Goal: Task Accomplishment & Management: Complete application form

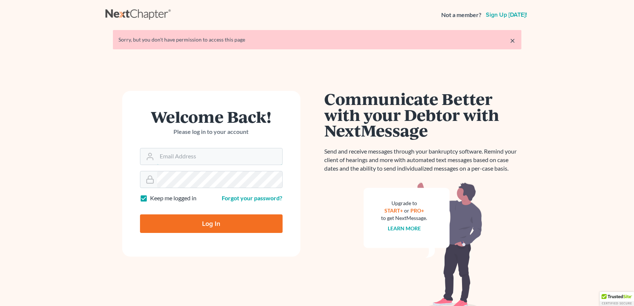
type input "[EMAIL_ADDRESS][DOMAIN_NAME]"
click at [215, 221] on input "Log In" at bounding box center [211, 224] width 143 height 19
type input "Thinking..."
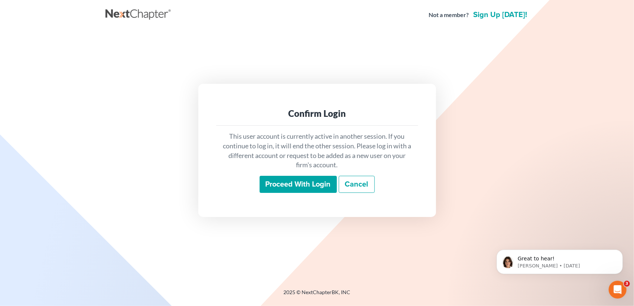
click at [303, 181] on input "Proceed with login" at bounding box center [298, 184] width 77 height 17
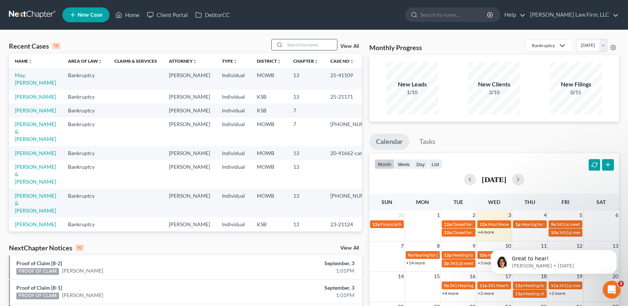
click at [319, 42] on input "search" at bounding box center [311, 44] width 52 height 11
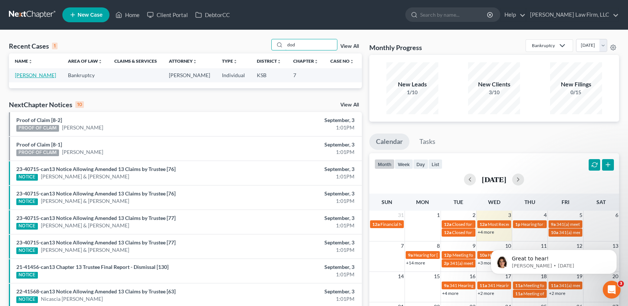
type input "dod"
click at [25, 77] on link "[PERSON_NAME]" at bounding box center [35, 75] width 41 height 6
select select "4"
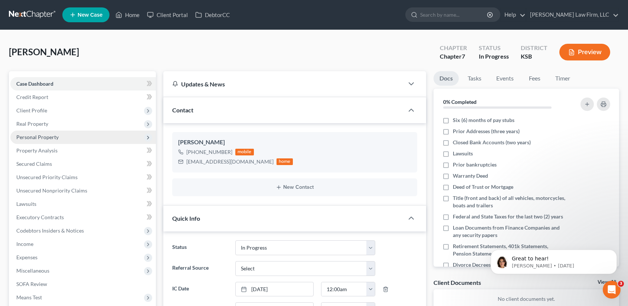
click at [40, 139] on span "Personal Property" at bounding box center [37, 137] width 42 height 6
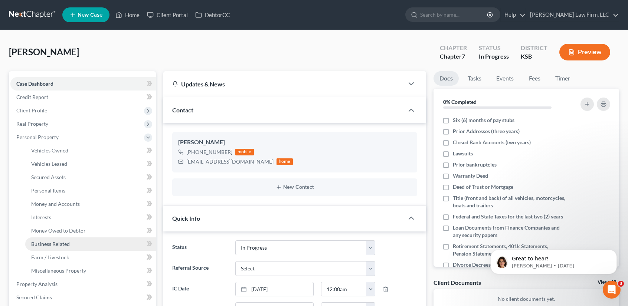
click at [53, 246] on span "Business Related" at bounding box center [50, 244] width 39 height 6
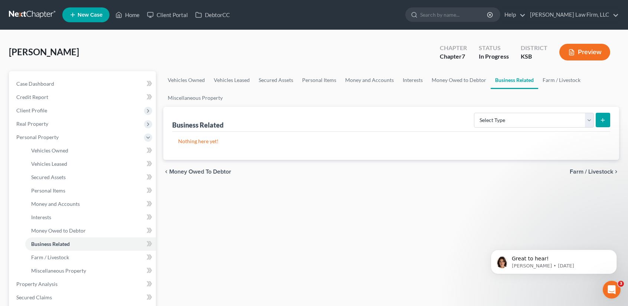
click at [594, 120] on form "Select Type Customer Lists Franchises Inventory Licenses Machinery Office Equip…" at bounding box center [542, 120] width 136 height 15
click at [592, 123] on select "Select Type Customer Lists Franchises Inventory Licenses Machinery Office Equip…" at bounding box center [534, 120] width 120 height 15
drag, startPoint x: 59, startPoint y: 220, endPoint x: 71, endPoint y: 215, distance: 13.2
click at [59, 220] on link "Interests" at bounding box center [90, 217] width 131 height 13
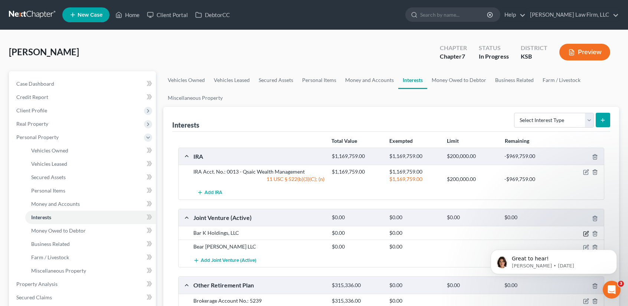
click at [586, 232] on icon "button" at bounding box center [586, 232] width 3 height 3
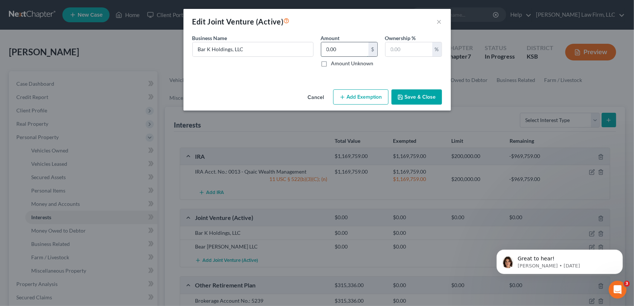
click at [342, 49] on input "0.00" at bounding box center [344, 49] width 47 height 14
type input "0.00"
type input "0"
click at [302, 90] on button "Cancel" at bounding box center [316, 97] width 28 height 15
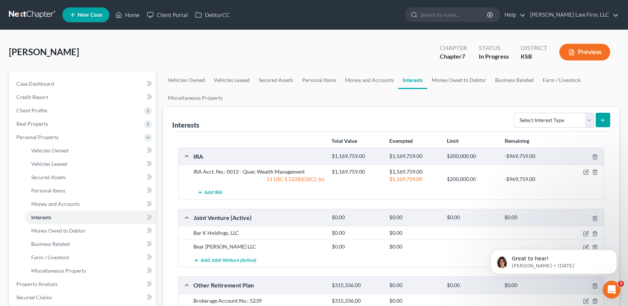
click at [583, 231] on div "Great to hear! [PERSON_NAME] • [DATE]" at bounding box center [554, 228] width 137 height 93
click at [582, 234] on div at bounding box center [582, 233] width 46 height 7
click at [586, 232] on icon "button" at bounding box center [586, 234] width 6 height 6
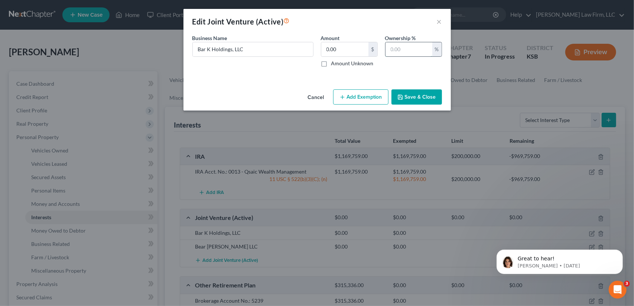
click at [412, 52] on input "text" at bounding box center [409, 49] width 47 height 14
type input "0"
click at [407, 97] on button "Save & Close" at bounding box center [416, 98] width 51 height 16
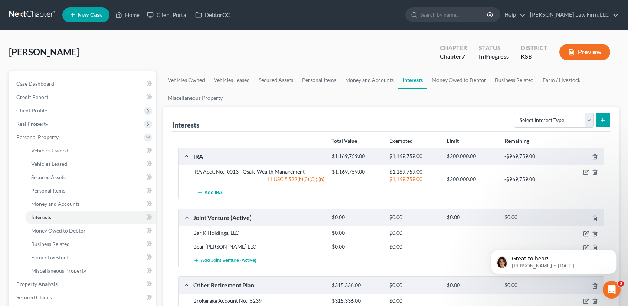
click at [585, 246] on body "Great to hear! [PERSON_NAME] • [DATE]" at bounding box center [554, 260] width 143 height 46
click at [582, 244] on body "Great to hear! [PERSON_NAME] • [DATE]" at bounding box center [554, 260] width 143 height 46
click at [614, 293] on div "Open Intercom Messenger" at bounding box center [611, 289] width 25 height 25
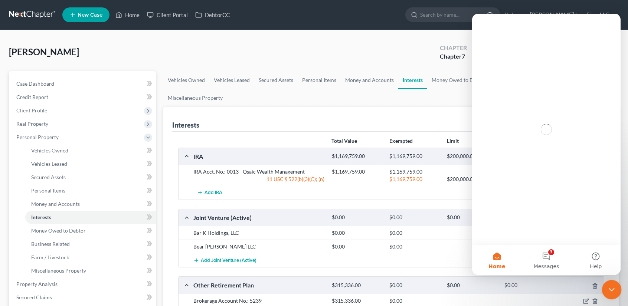
click at [614, 293] on div "Close Intercom Messenger" at bounding box center [611, 289] width 18 height 18
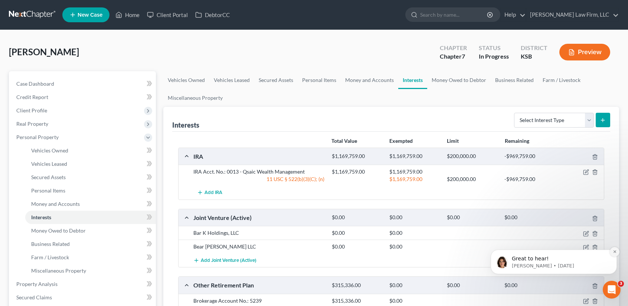
click at [616, 252] on icon "Dismiss notification" at bounding box center [615, 252] width 3 height 3
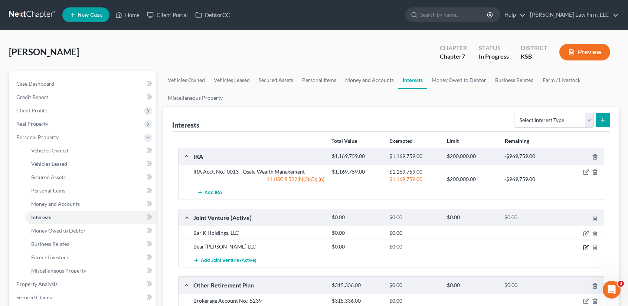
click at [585, 245] on icon "button" at bounding box center [586, 248] width 6 height 6
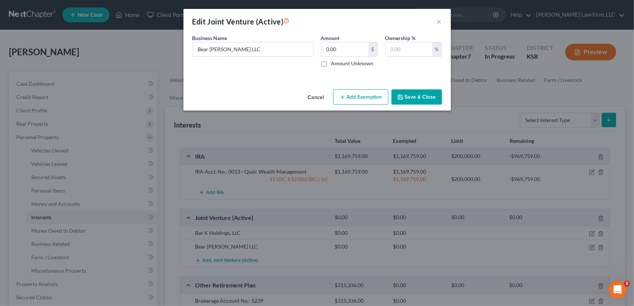
click at [331, 64] on label "Amount Unknown" at bounding box center [352, 63] width 42 height 7
click at [334, 64] on input "Amount Unknown" at bounding box center [336, 62] width 5 height 5
checkbox input "true"
click at [403, 50] on input "text" at bounding box center [409, 49] width 47 height 14
type input "0"
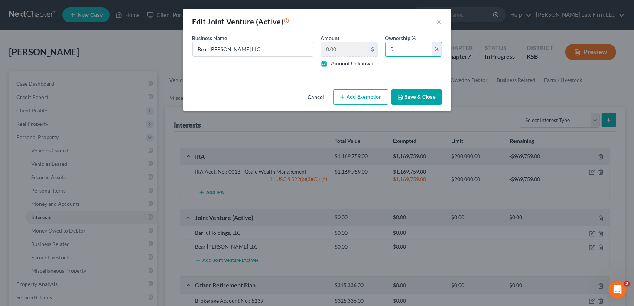
click at [405, 98] on button "Save & Close" at bounding box center [416, 98] width 51 height 16
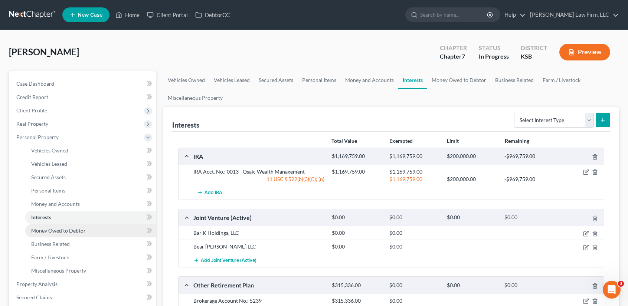
drag, startPoint x: 51, startPoint y: 232, endPoint x: 56, endPoint y: 231, distance: 5.5
click at [51, 232] on span "Money Owed to Debtor" at bounding box center [58, 231] width 55 height 6
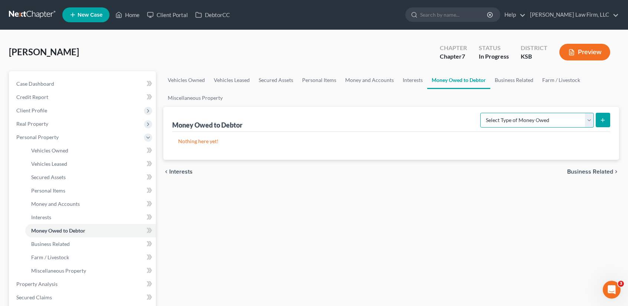
click at [590, 120] on select "Select Type of Money Owed Accounts Receivable Alimony Child Support Claims Agai…" at bounding box center [538, 120] width 114 height 15
select select "claims_against_third_parties"
click at [482, 113] on select "Select Type of Money Owed Accounts Receivable Alimony Child Support Claims Agai…" at bounding box center [538, 120] width 114 height 15
click at [603, 124] on button "submit" at bounding box center [603, 120] width 14 height 14
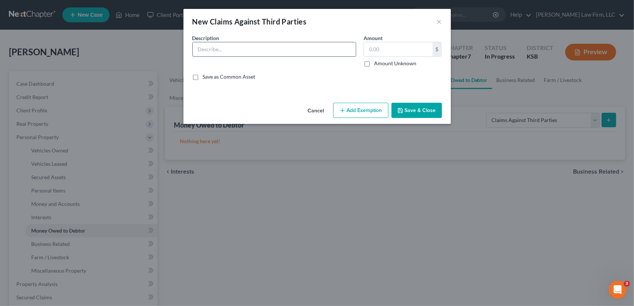
click at [216, 47] on input "text" at bounding box center [274, 49] width 163 height 14
type input "Bar K Holdings, LLC"
type input "1"
type input "260,000.00"
click at [421, 113] on button "Save & Close" at bounding box center [416, 111] width 51 height 16
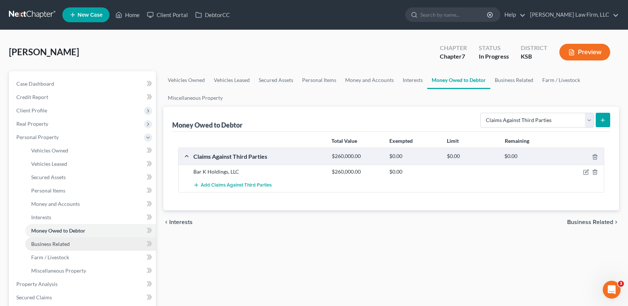
scroll to position [198, 0]
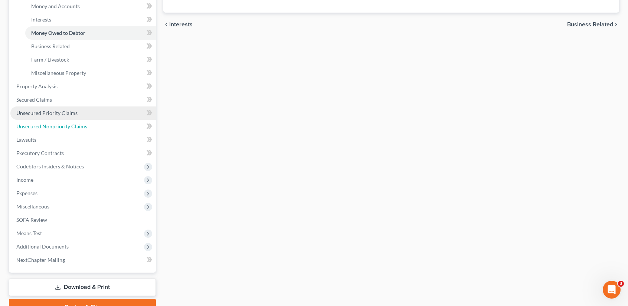
drag, startPoint x: 49, startPoint y: 127, endPoint x: 129, endPoint y: 116, distance: 80.3
click at [49, 127] on span "Unsecured Nonpriority Claims" at bounding box center [51, 126] width 71 height 6
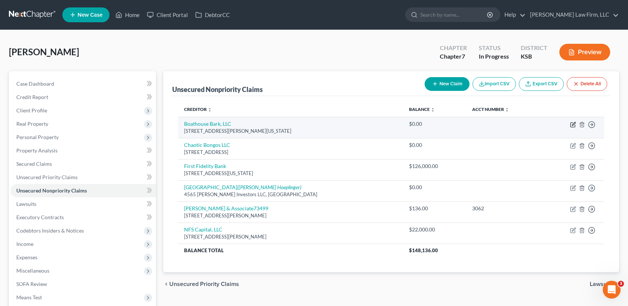
click at [573, 125] on icon "button" at bounding box center [573, 125] width 6 height 6
select select "37"
select select "14"
select select "0"
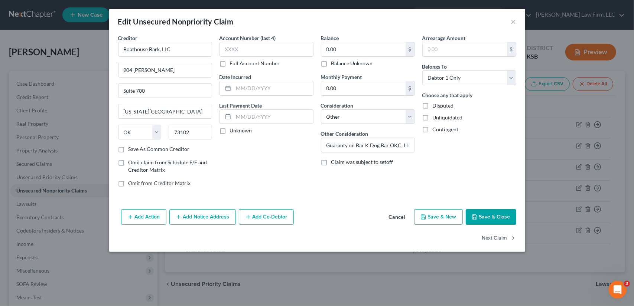
click at [212, 217] on button "Add Notice Address" at bounding box center [202, 217] width 66 height 16
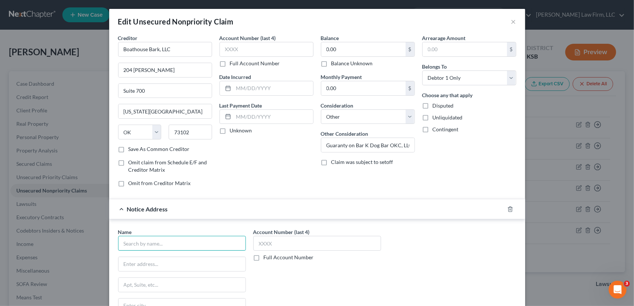
click at [148, 242] on input "text" at bounding box center [182, 243] width 128 height 15
type input "[PERSON_NAME]"
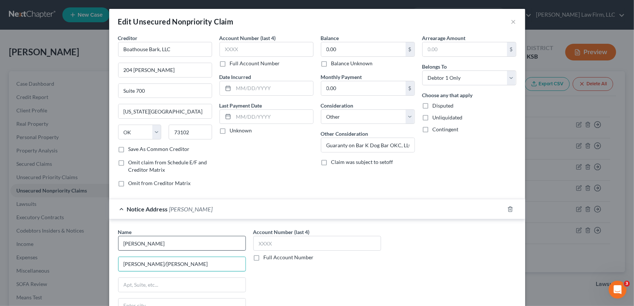
type input "[PERSON_NAME]/[PERSON_NAME]"
type input "[STREET_ADDRESS]"
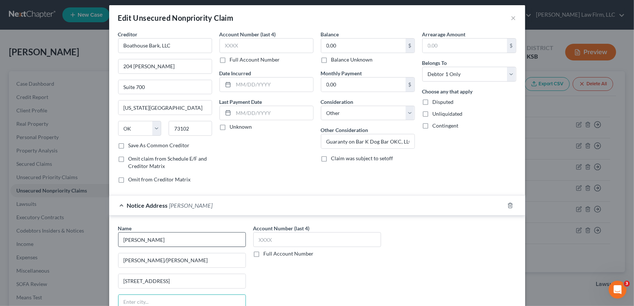
scroll to position [112, 0]
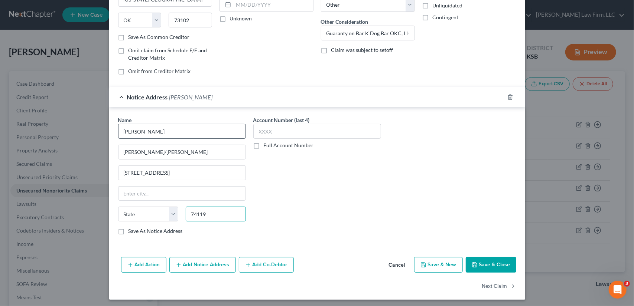
type input "74119"
type input "Tulsa"
select select "37"
click at [484, 263] on button "Save & Close" at bounding box center [491, 265] width 51 height 16
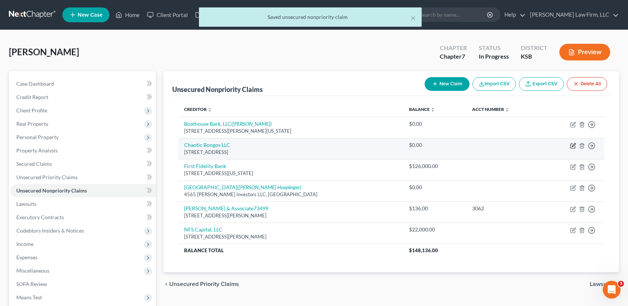
click at [575, 145] on icon "button" at bounding box center [573, 146] width 6 height 6
select select "22"
select select "14"
select select "0"
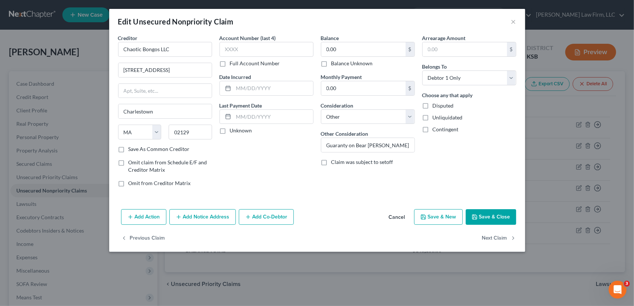
click at [184, 217] on button "Add Notice Address" at bounding box center [202, 217] width 66 height 16
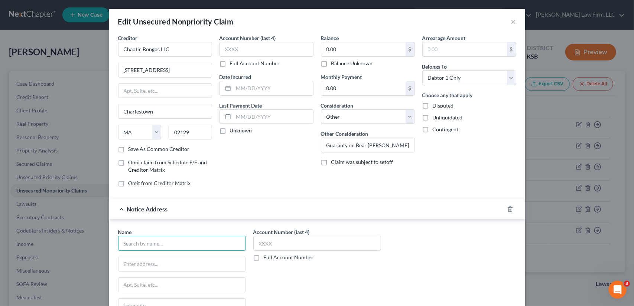
click at [162, 243] on input "text" at bounding box center [182, 243] width 128 height 15
type input "[PERSON_NAME]"
type input "[PERSON_NAME] Phoenix"
type input "[STREET_ADDRESS]"
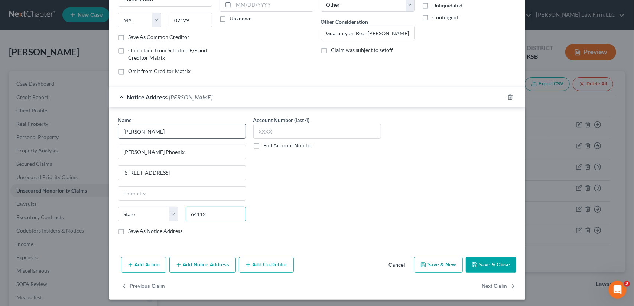
type input "64112"
type input "[US_STATE][GEOGRAPHIC_DATA]"
select select "26"
click at [495, 262] on button "Save & Close" at bounding box center [491, 265] width 51 height 16
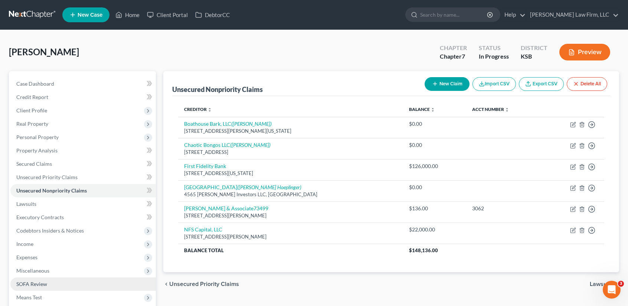
click at [47, 284] on link "SOFA Review" at bounding box center [83, 284] width 146 height 13
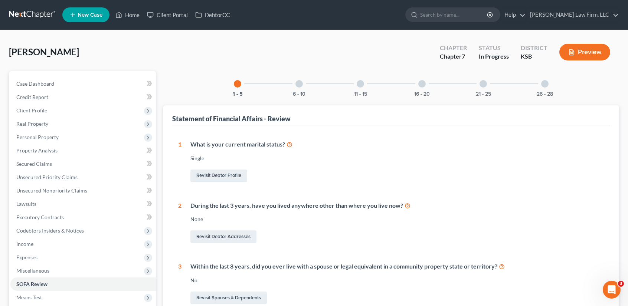
click at [547, 85] on div at bounding box center [545, 83] width 7 height 7
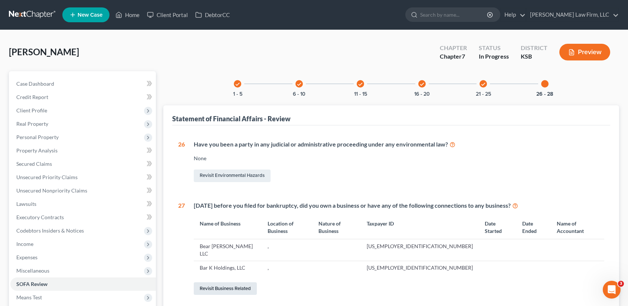
click at [227, 283] on link "Revisit Business Related" at bounding box center [225, 289] width 63 height 13
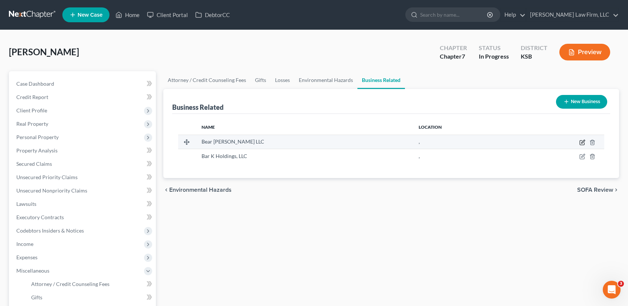
click at [583, 142] on icon "button" at bounding box center [583, 143] width 6 height 6
select select "member"
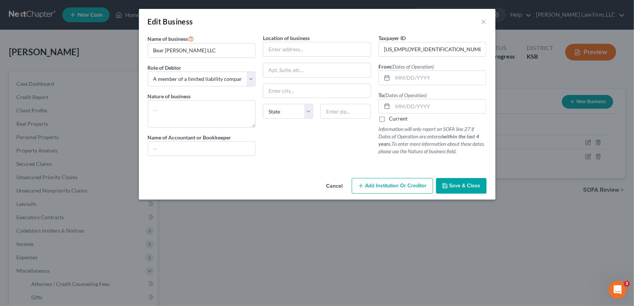
click at [389, 118] on label "Current" at bounding box center [398, 118] width 19 height 7
click at [392, 118] on input "Current" at bounding box center [394, 117] width 5 height 5
checkbox input "true"
click at [449, 185] on button "Save & Close" at bounding box center [461, 186] width 51 height 16
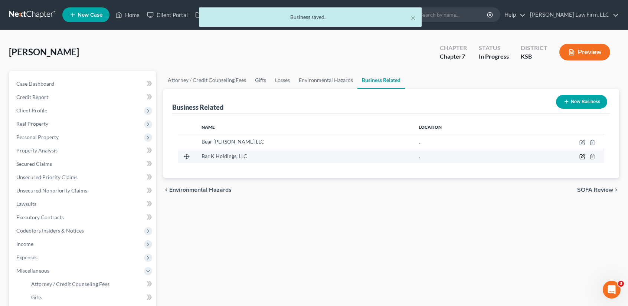
click at [582, 156] on icon "button" at bounding box center [583, 156] width 3 height 3
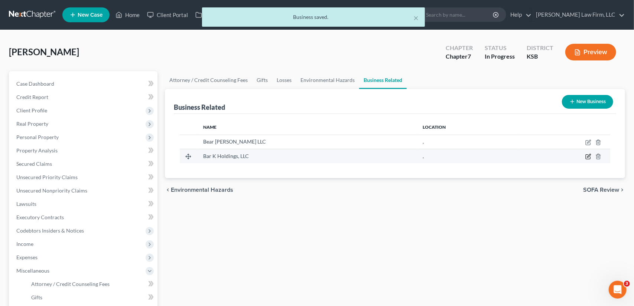
select select "member"
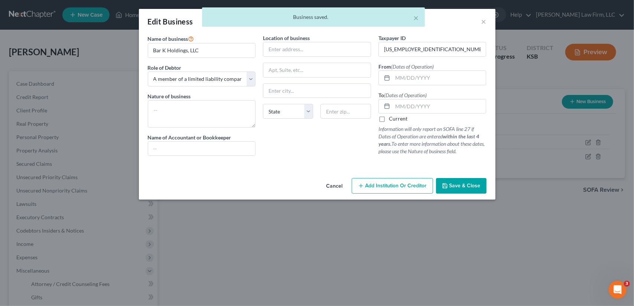
click at [389, 117] on label "Current" at bounding box center [398, 118] width 19 height 7
click at [392, 117] on input "Current" at bounding box center [394, 117] width 5 height 5
checkbox input "true"
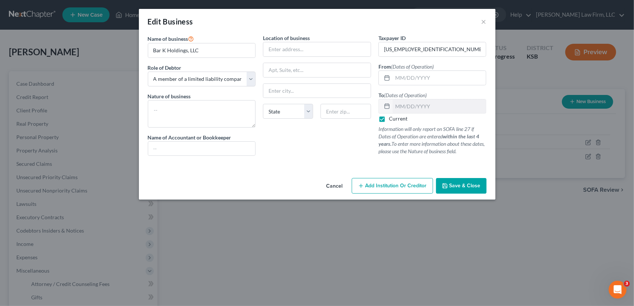
click at [458, 190] on button "Save & Close" at bounding box center [461, 186] width 51 height 16
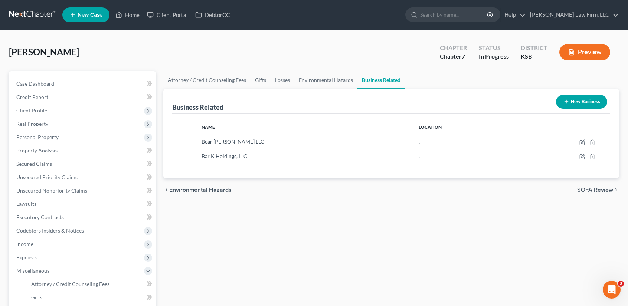
click at [575, 52] on icon "button" at bounding box center [572, 52] width 7 height 7
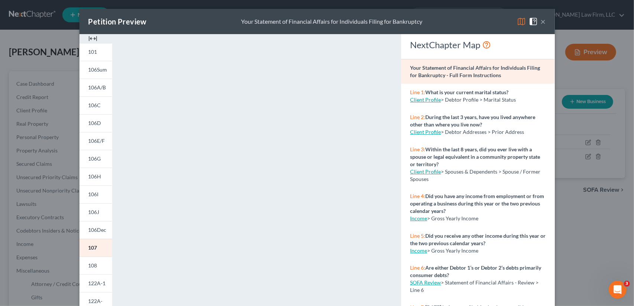
click at [542, 24] on button "×" at bounding box center [543, 21] width 5 height 9
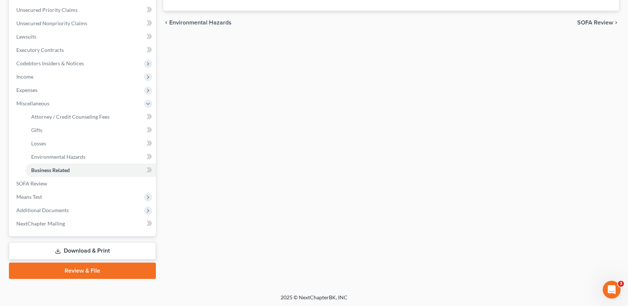
drag, startPoint x: 78, startPoint y: 254, endPoint x: 100, endPoint y: 250, distance: 22.8
click at [78, 254] on link "Download & Print" at bounding box center [82, 251] width 147 height 17
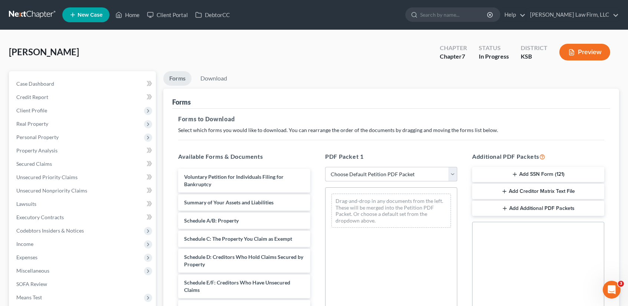
click at [452, 174] on select "Choose Default Petition PDF Packet Complete Bankruptcy Petition (all forms and …" at bounding box center [391, 174] width 132 height 15
select select "0"
click at [325, 167] on select "Choose Default Petition PDF Packet Complete Bankruptcy Petition (all forms and …" at bounding box center [391, 174] width 132 height 15
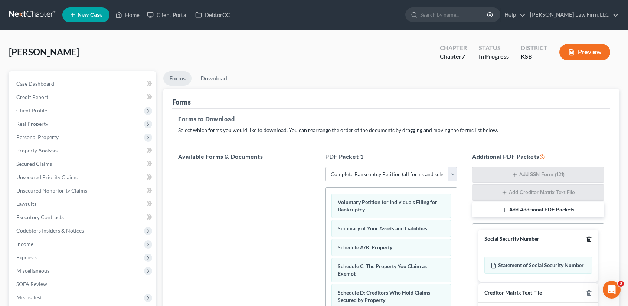
click at [589, 238] on polyline "button" at bounding box center [589, 238] width 4 height 0
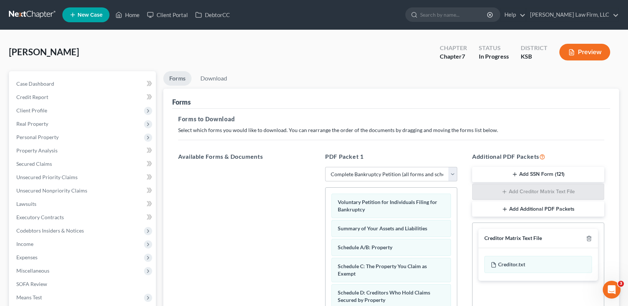
scroll to position [152, 0]
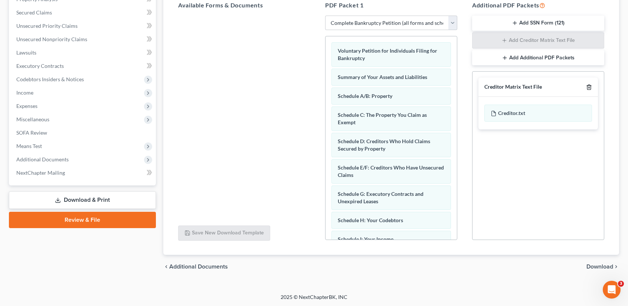
click at [589, 87] on icon "button" at bounding box center [589, 87] width 6 height 6
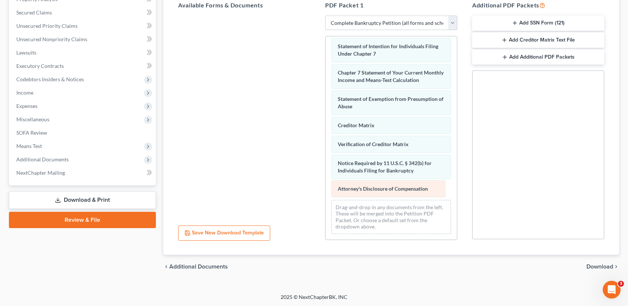
scroll to position [267, 0]
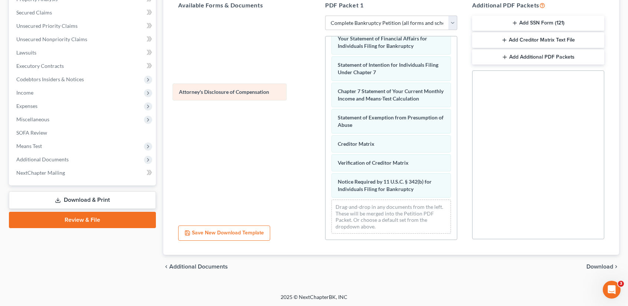
drag, startPoint x: 364, startPoint y: 188, endPoint x: 205, endPoint y: 90, distance: 186.8
click at [326, 90] on div "Attorney's Disclosure of Compensation Voluntary Petition for Individuals Filing…" at bounding box center [391, 5] width 131 height 469
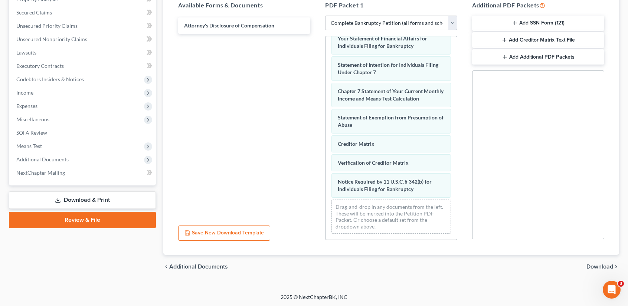
click at [599, 265] on span "Download" at bounding box center [600, 267] width 27 height 6
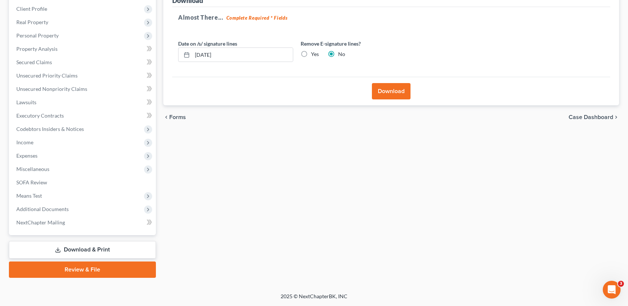
scroll to position [101, 0]
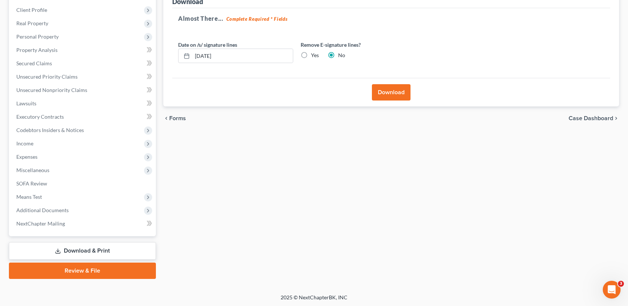
click at [311, 53] on label "Yes" at bounding box center [315, 55] width 8 height 7
click at [314, 53] on input "Yes" at bounding box center [316, 54] width 5 height 5
radio input "true"
radio input "false"
click at [382, 87] on button "Download" at bounding box center [391, 92] width 39 height 16
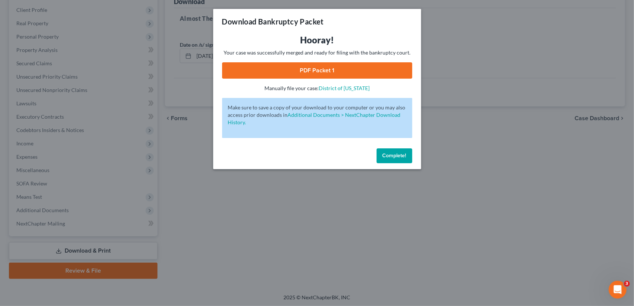
click at [366, 69] on link "PDF Packet 1" at bounding box center [317, 70] width 190 height 16
drag, startPoint x: 386, startPoint y: 153, endPoint x: 371, endPoint y: 140, distance: 19.8
click at [386, 153] on span "Complete!" at bounding box center [395, 156] width 24 height 6
